Goal: Entertainment & Leisure: Consume media (video, audio)

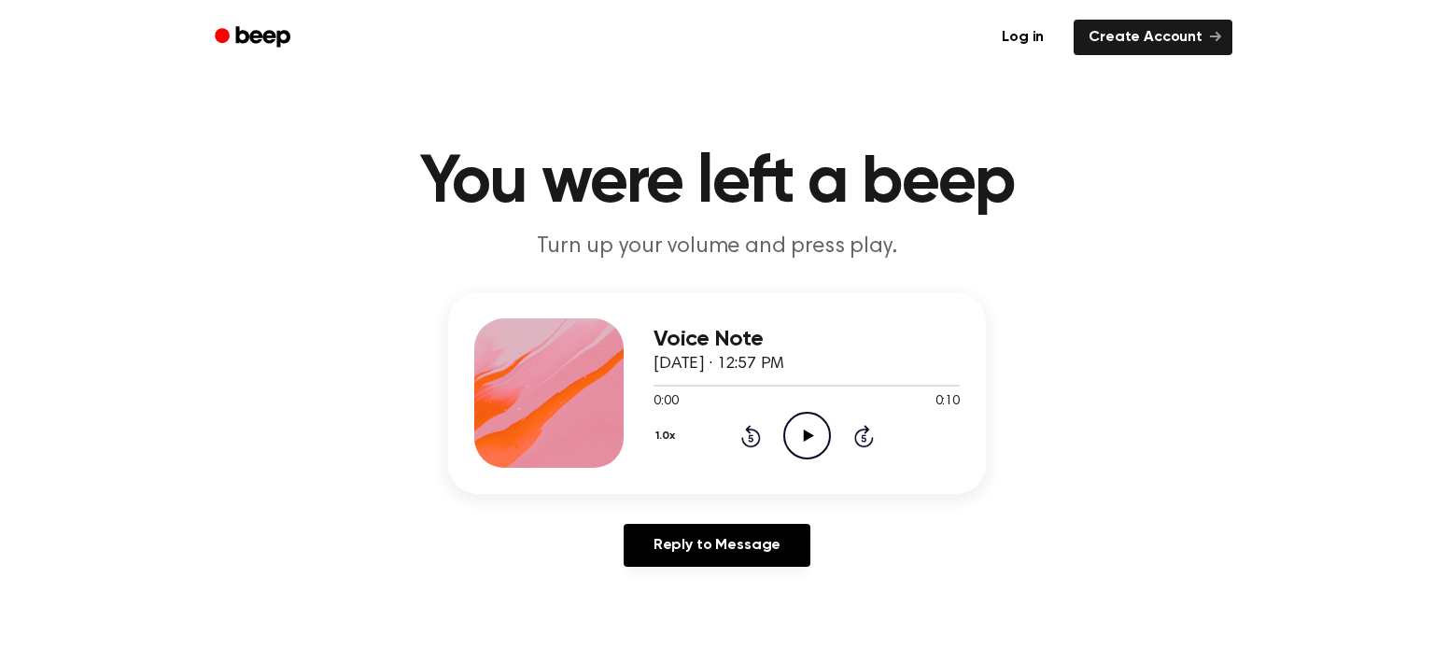
click at [814, 431] on icon "Play Audio" at bounding box center [807, 436] width 48 height 48
click at [794, 429] on icon "Play Audio" at bounding box center [807, 436] width 48 height 48
click at [797, 421] on icon "Play Audio" at bounding box center [807, 436] width 48 height 48
drag, startPoint x: 801, startPoint y: 428, endPoint x: 714, endPoint y: 383, distance: 97.7
click at [799, 428] on icon "Play Audio" at bounding box center [807, 436] width 48 height 48
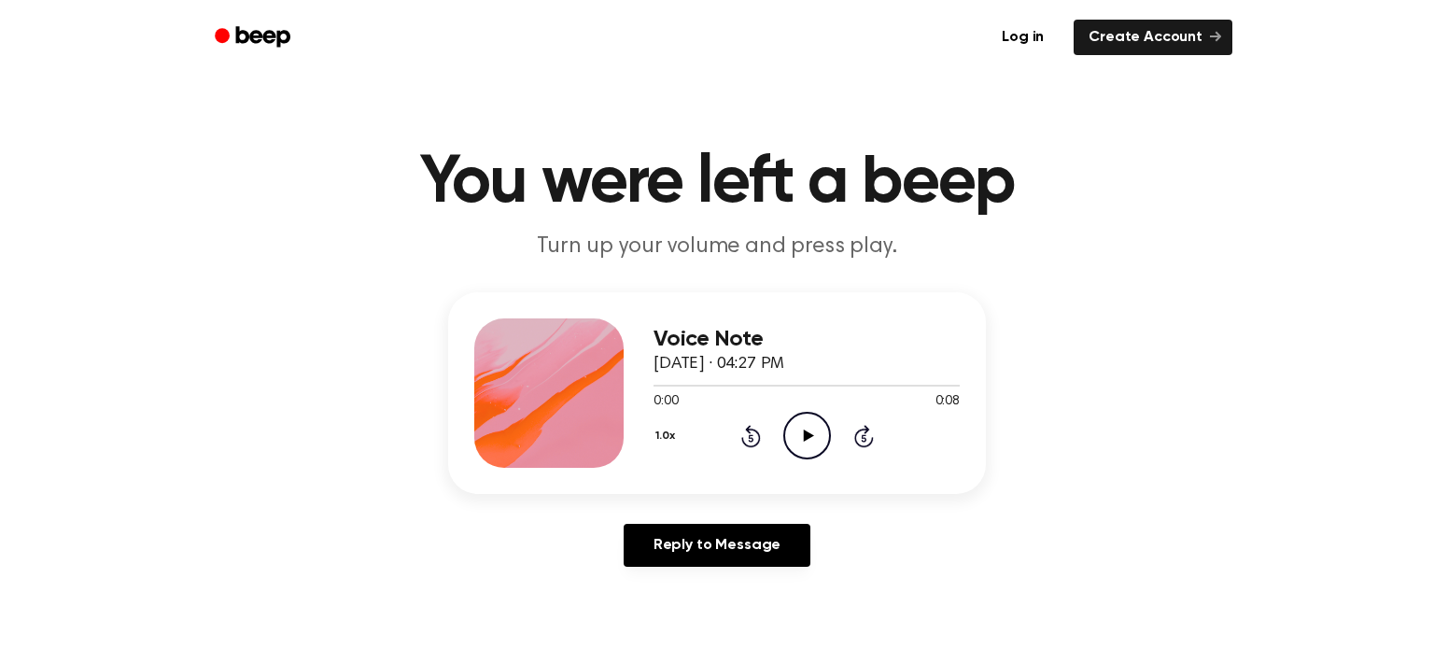
click at [812, 437] on icon "Play Audio" at bounding box center [807, 436] width 48 height 48
click at [816, 428] on icon "Play Audio" at bounding box center [807, 436] width 48 height 48
click at [797, 427] on icon "Play Audio" at bounding box center [807, 436] width 48 height 48
click at [790, 431] on icon "Play Audio" at bounding box center [807, 436] width 48 height 48
click at [791, 435] on icon "Play Audio" at bounding box center [807, 436] width 48 height 48
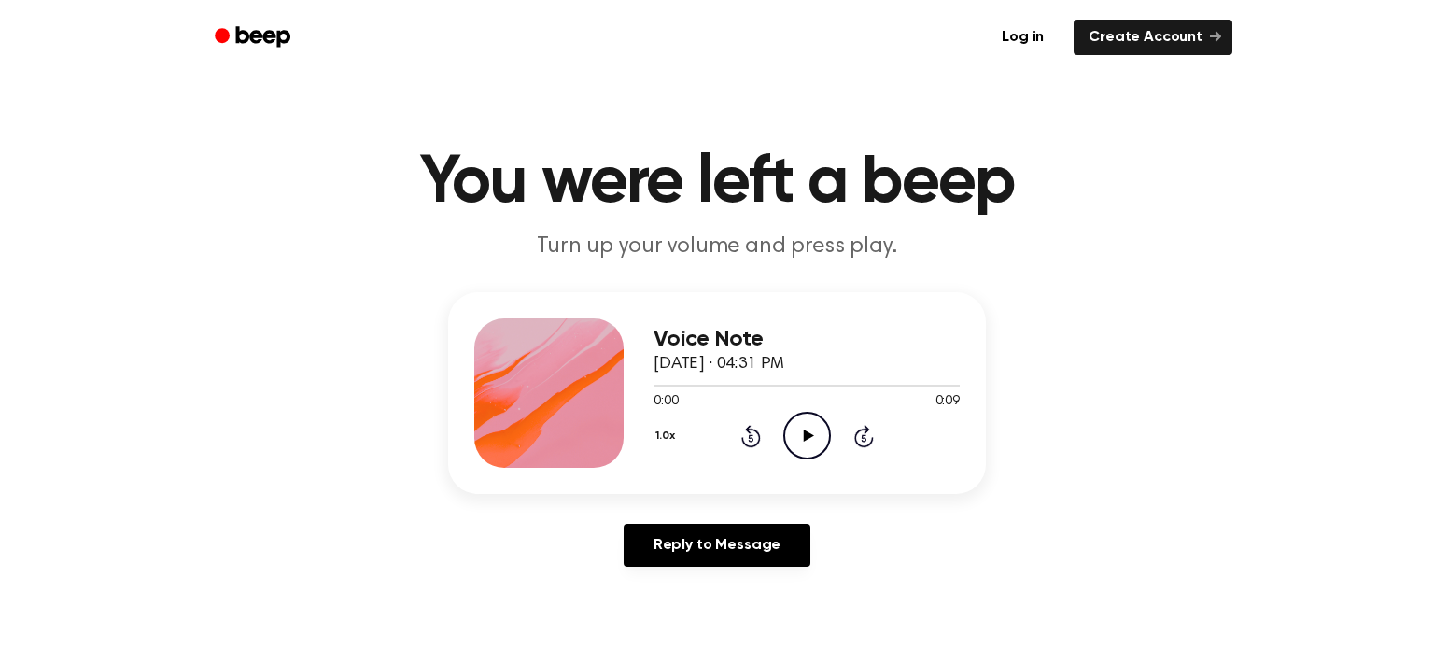
click at [812, 437] on icon "Play Audio" at bounding box center [807, 436] width 48 height 48
click at [807, 429] on icon "Play Audio" at bounding box center [807, 436] width 48 height 48
click at [807, 416] on icon "Play Audio" at bounding box center [807, 436] width 48 height 48
